Goal: Navigation & Orientation: Find specific page/section

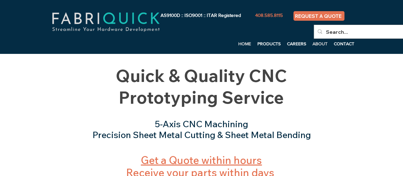
click at [321, 44] on p "ABOUT" at bounding box center [319, 44] width 21 height 10
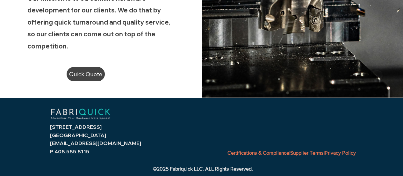
scroll to position [32, 0]
